Goal: Find specific page/section: Find specific page/section

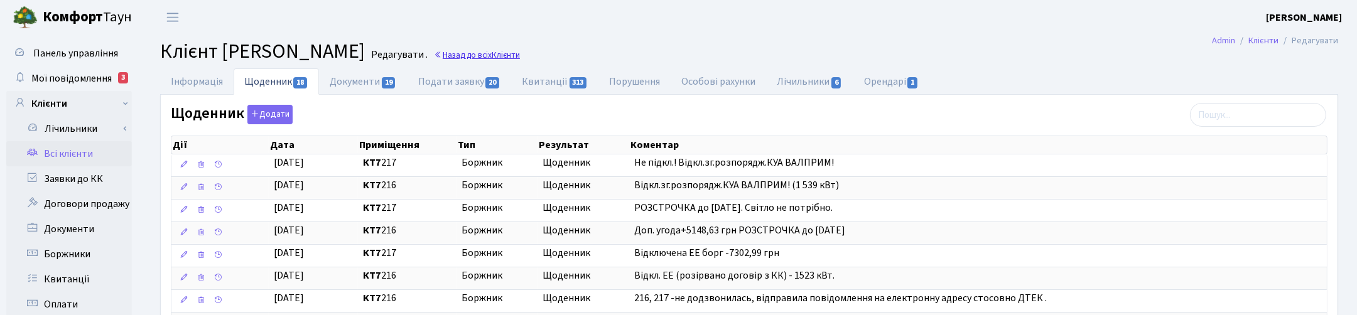
click at [520, 55] on link "Назад до всіх Клієнти" at bounding box center [477, 55] width 86 height 12
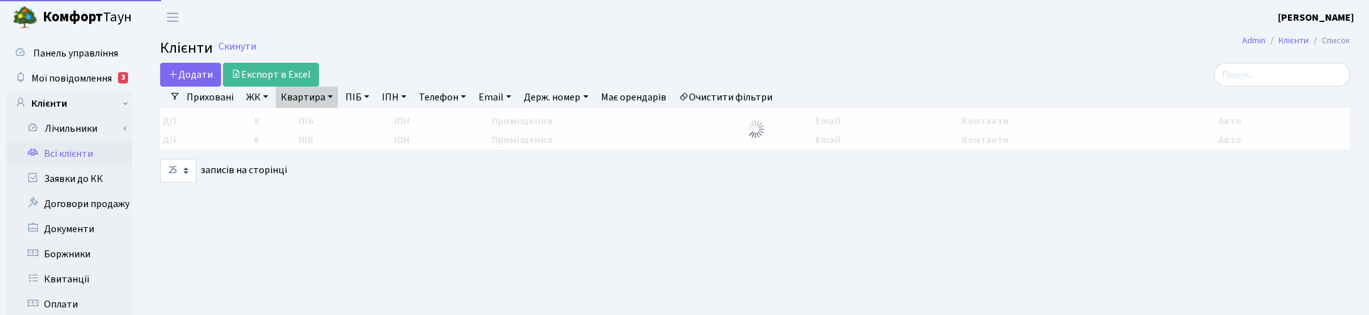
select select "25"
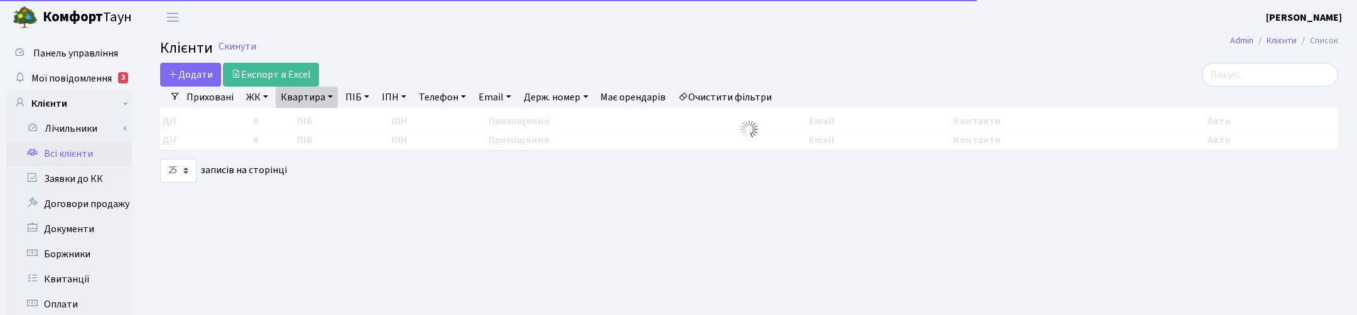
drag, startPoint x: 334, startPoint y: 92, endPoint x: 330, endPoint y: 102, distance: 10.5
click at [334, 92] on link "Квартира" at bounding box center [307, 97] width 62 height 21
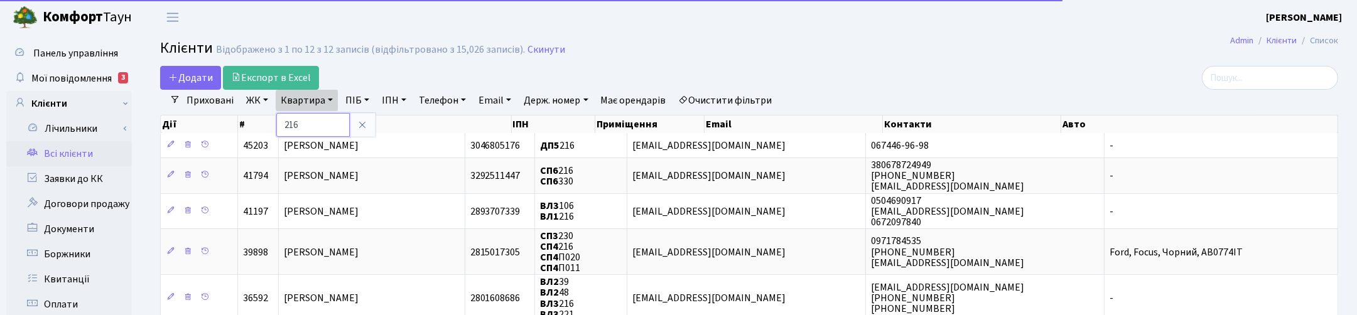
click at [327, 117] on input "216" at bounding box center [312, 125] width 73 height 24
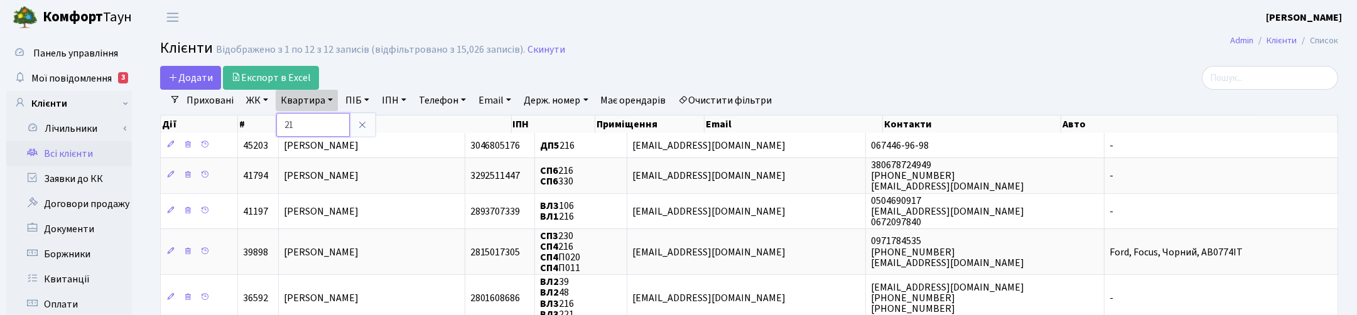
type input "2"
type input "1-160"
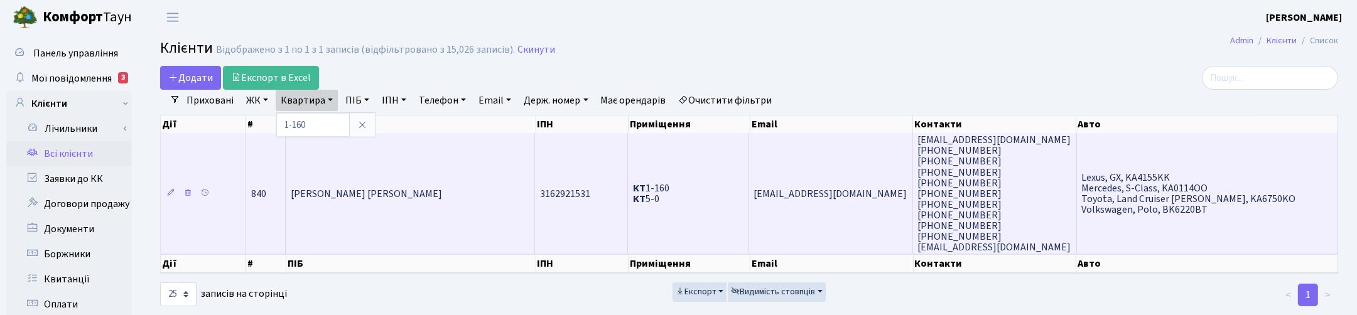
click at [376, 171] on td "[PERSON_NAME] [PERSON_NAME]" at bounding box center [410, 193] width 249 height 121
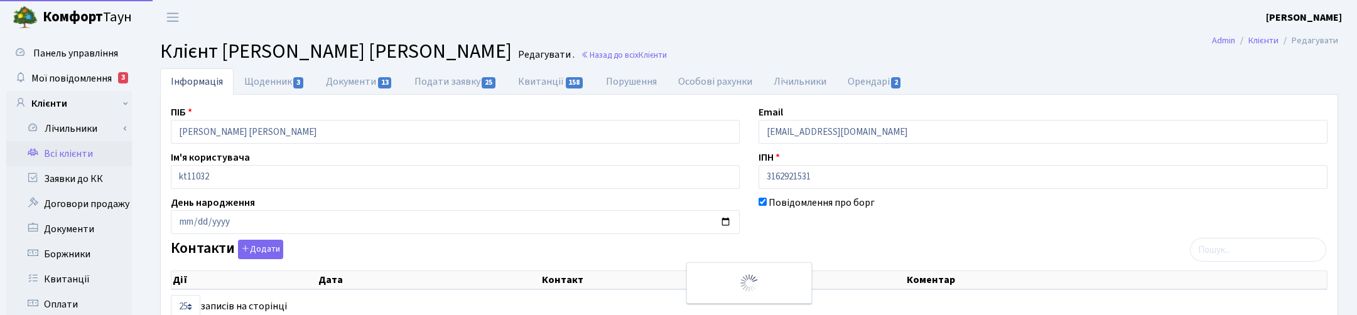
select select "25"
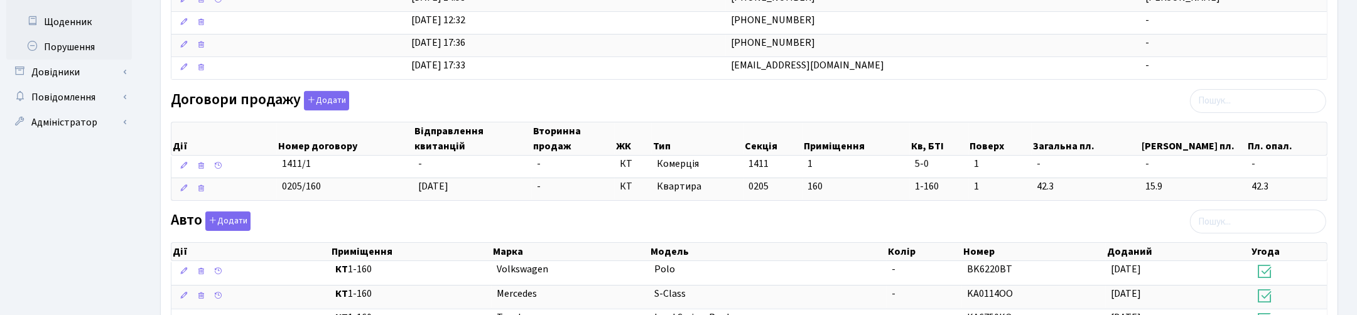
scroll to position [471, 0]
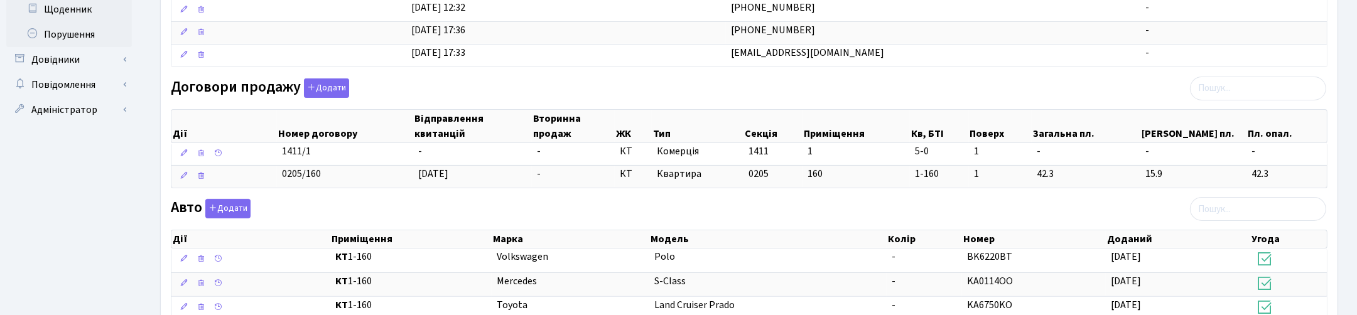
click at [789, 97] on div "Договори продажу Додати Дії Номер договору Відправлення квитанцій Вторинна прод…" at bounding box center [749, 136] width 1176 height 115
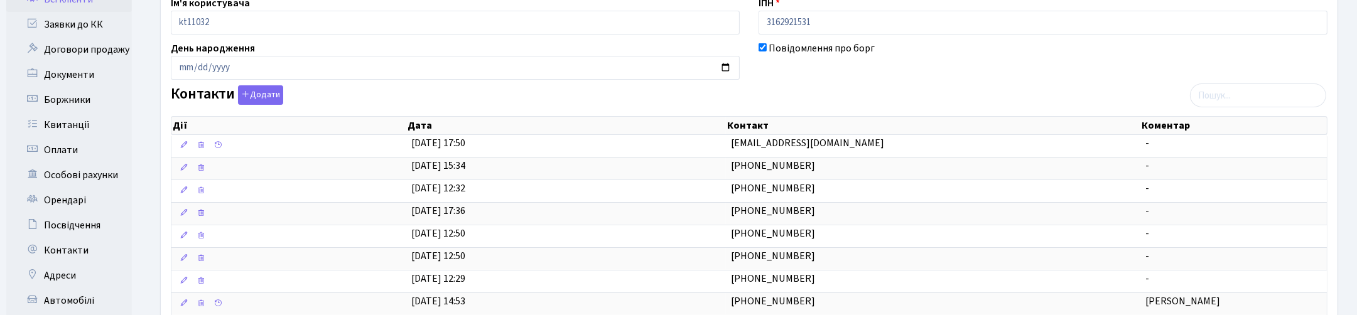
scroll to position [0, 0]
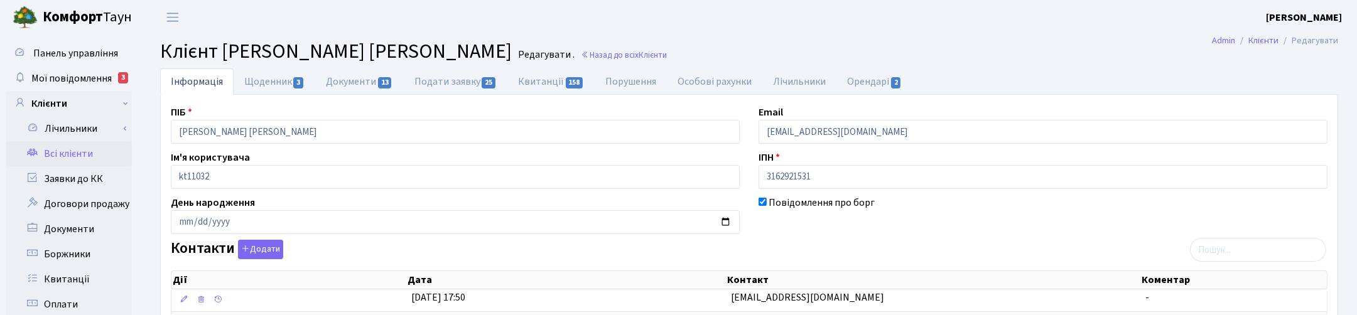
click at [1027, 58] on h2 "Клієнт [PERSON_NAME] [PERSON_NAME] . Назад до всіх Клієнти" at bounding box center [749, 52] width 1178 height 24
click at [1129, 51] on h2 "Клієнт [PERSON_NAME] [PERSON_NAME] . Назад до всіх Клієнти" at bounding box center [749, 52] width 1178 height 24
